Goal: Use online tool/utility: Utilize a website feature to perform a specific function

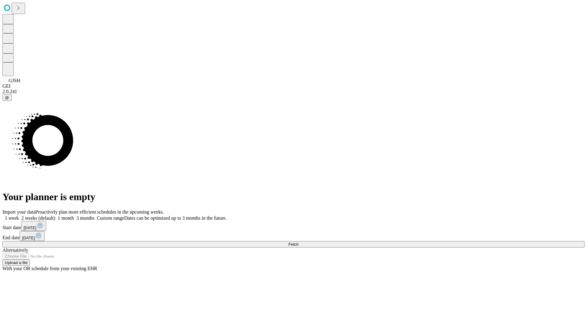
click at [298, 242] on span "Fetch" at bounding box center [293, 244] width 10 height 5
